Goal: Information Seeking & Learning: Stay updated

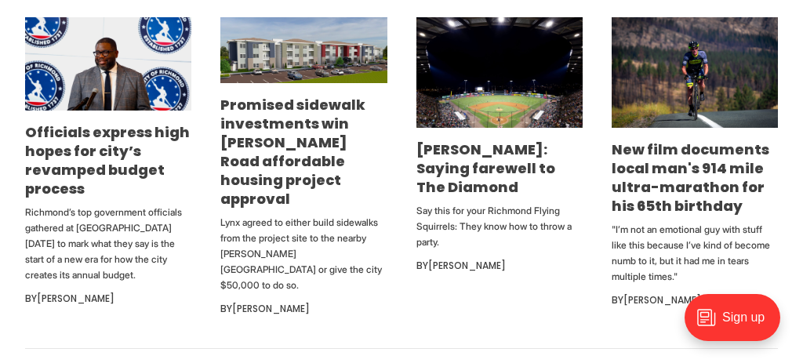
scroll to position [807, 0]
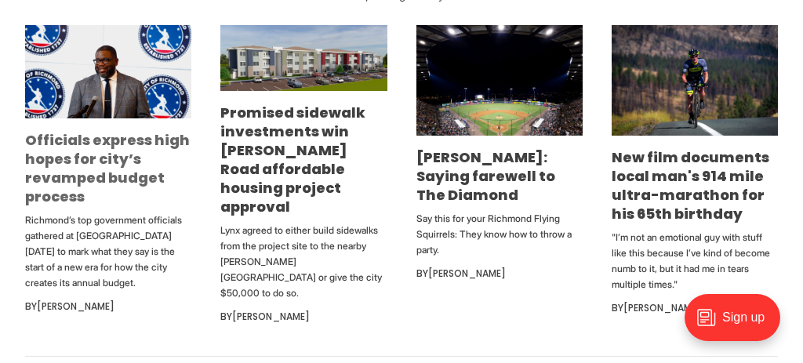
click at [135, 158] on link "Officials express high hopes for city’s revamped budget process" at bounding box center [107, 168] width 165 height 76
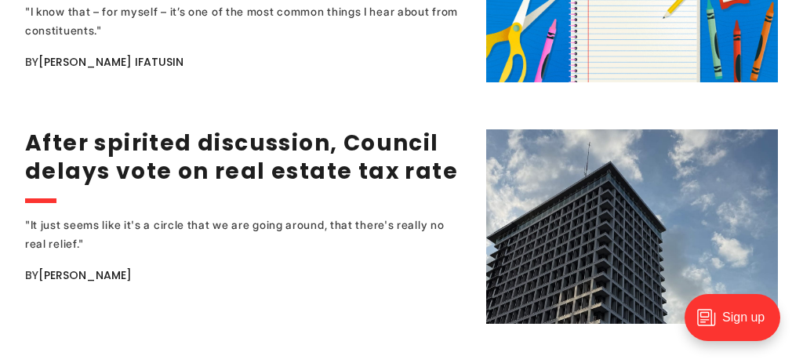
scroll to position [2851, 0]
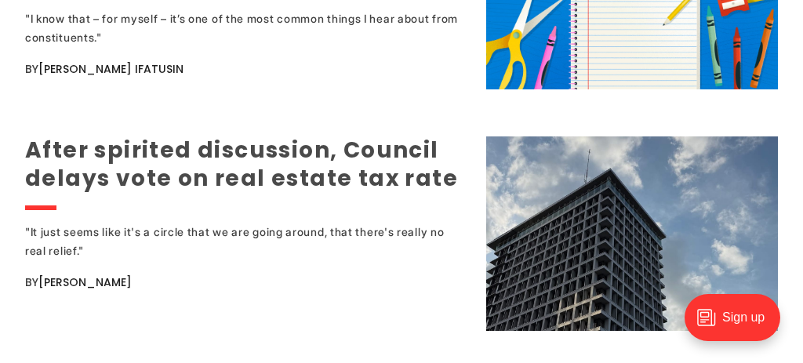
click at [333, 146] on link "After spirited discussion, Council delays vote on real estate tax rate" at bounding box center [241, 164] width 433 height 59
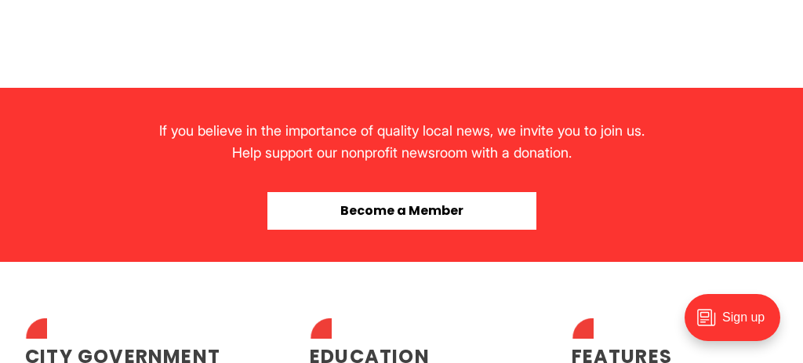
scroll to position [1740, 0]
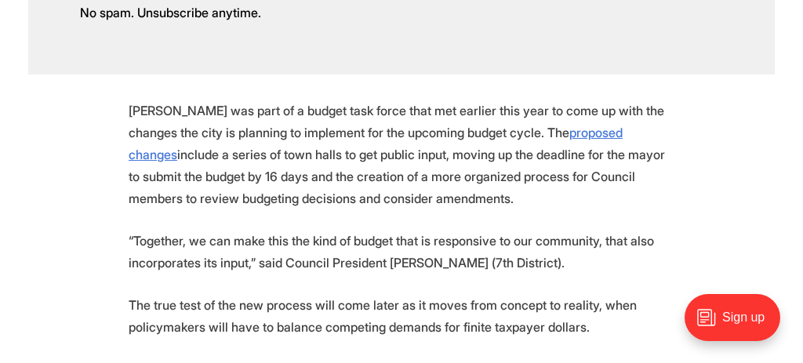
scroll to position [230, 0]
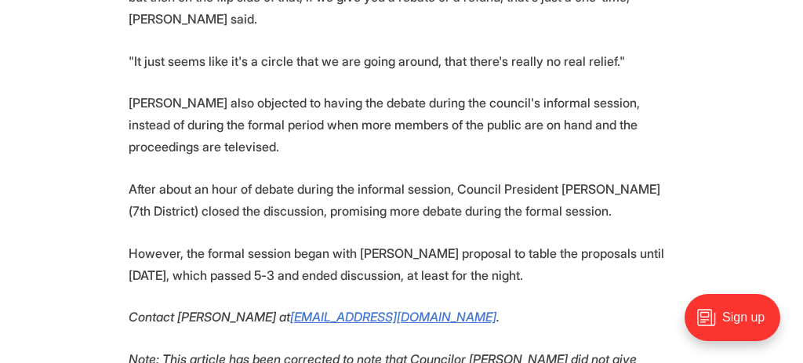
scroll to position [1985, 0]
